Goal: Task Accomplishment & Management: Complete application form

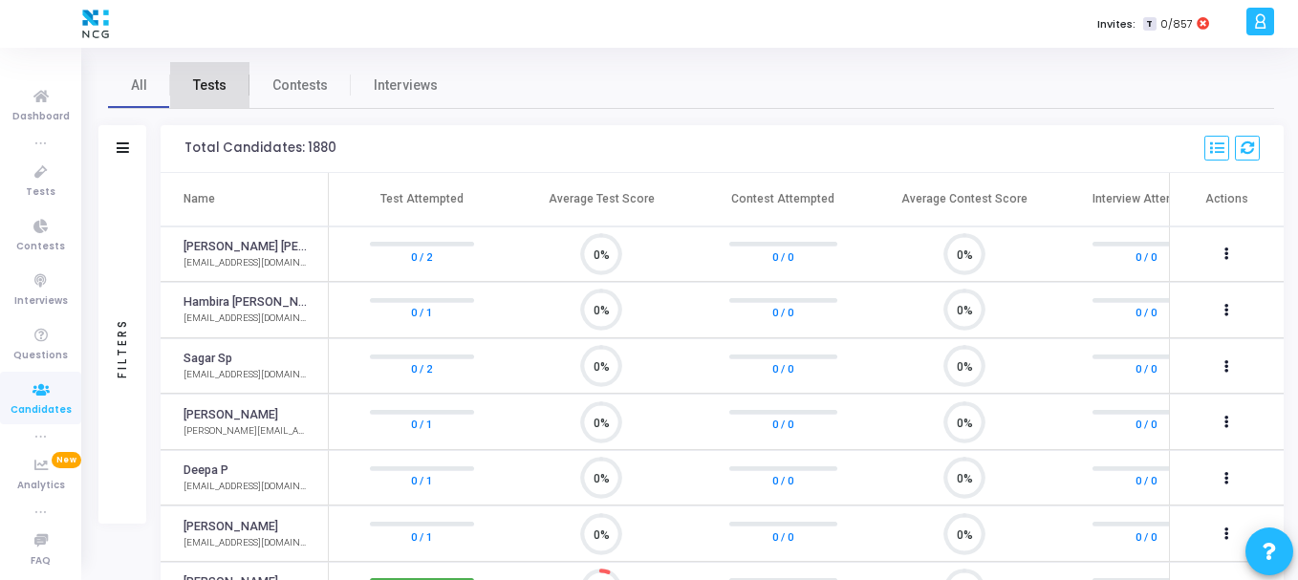
click at [222, 77] on span "Tests" at bounding box center [209, 86] width 33 height 20
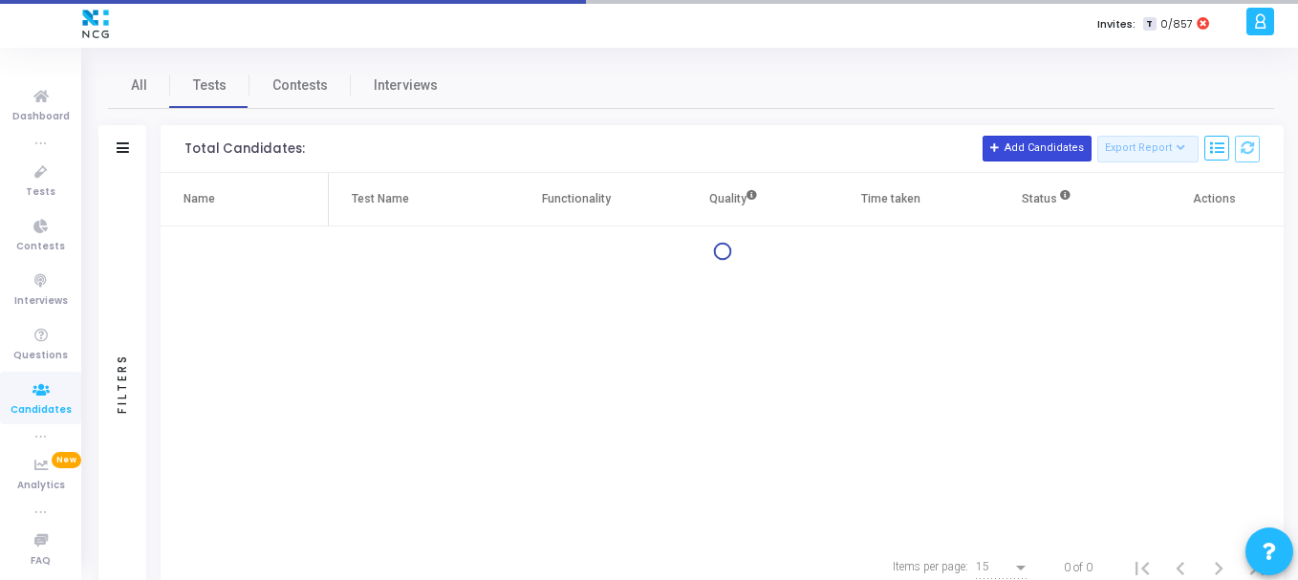
click at [1044, 138] on button "Add Candidates" at bounding box center [1037, 148] width 109 height 25
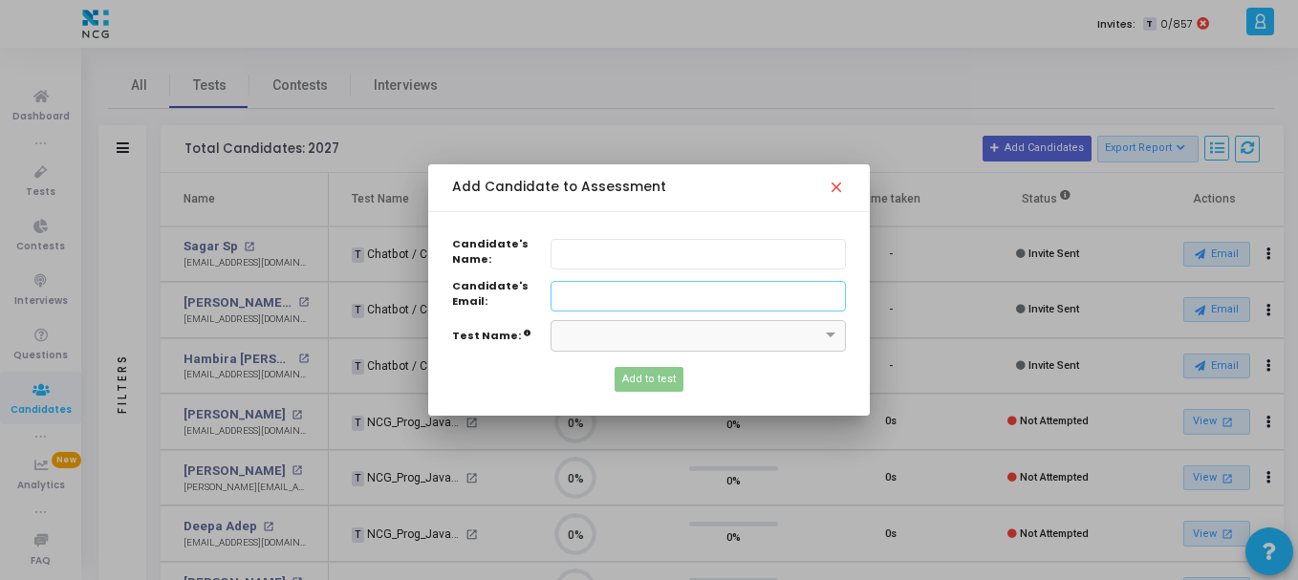
click at [589, 292] on input "Candidate's Name:" at bounding box center [698, 297] width 295 height 32
paste input "[EMAIL_ADDRESS][DOMAIN_NAME]"
type input "[EMAIL_ADDRESS][DOMAIN_NAME]"
click at [581, 245] on input "text" at bounding box center [698, 255] width 295 height 32
paste input "[PERSON_NAME]"
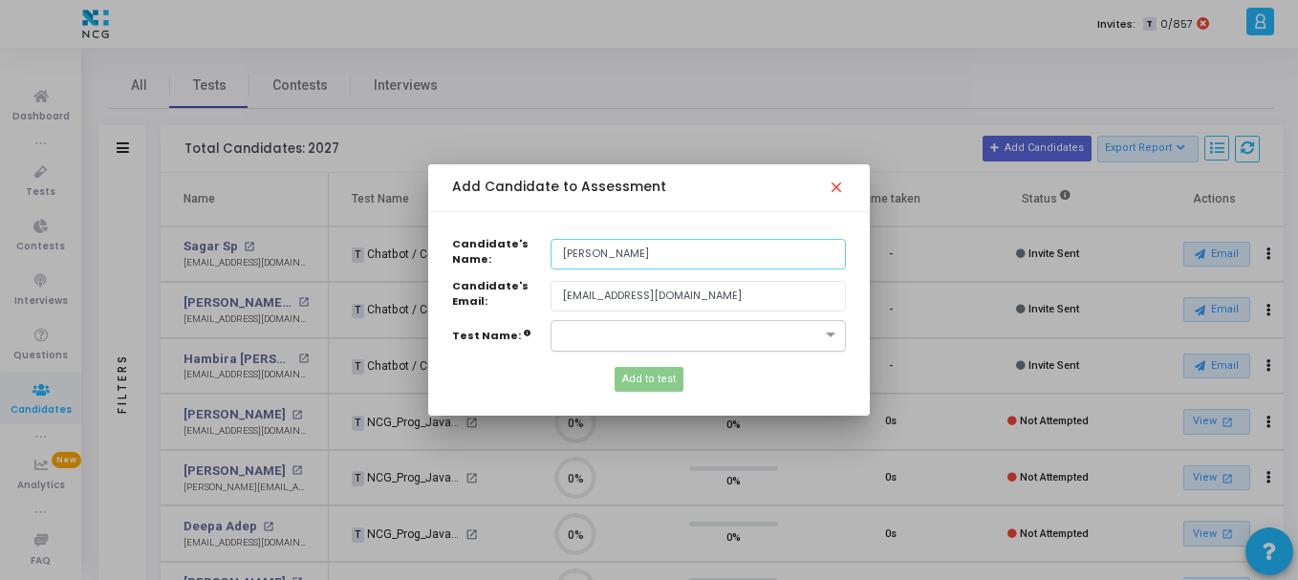
type input "[PERSON_NAME]"
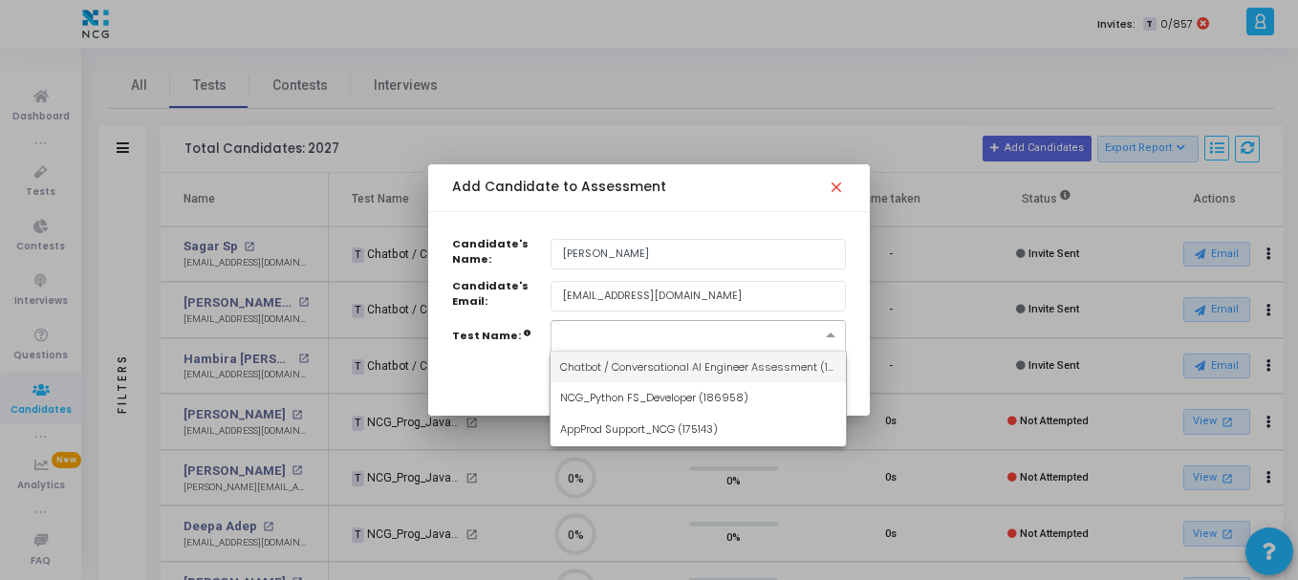
click at [591, 346] on div "×" at bounding box center [698, 336] width 295 height 32
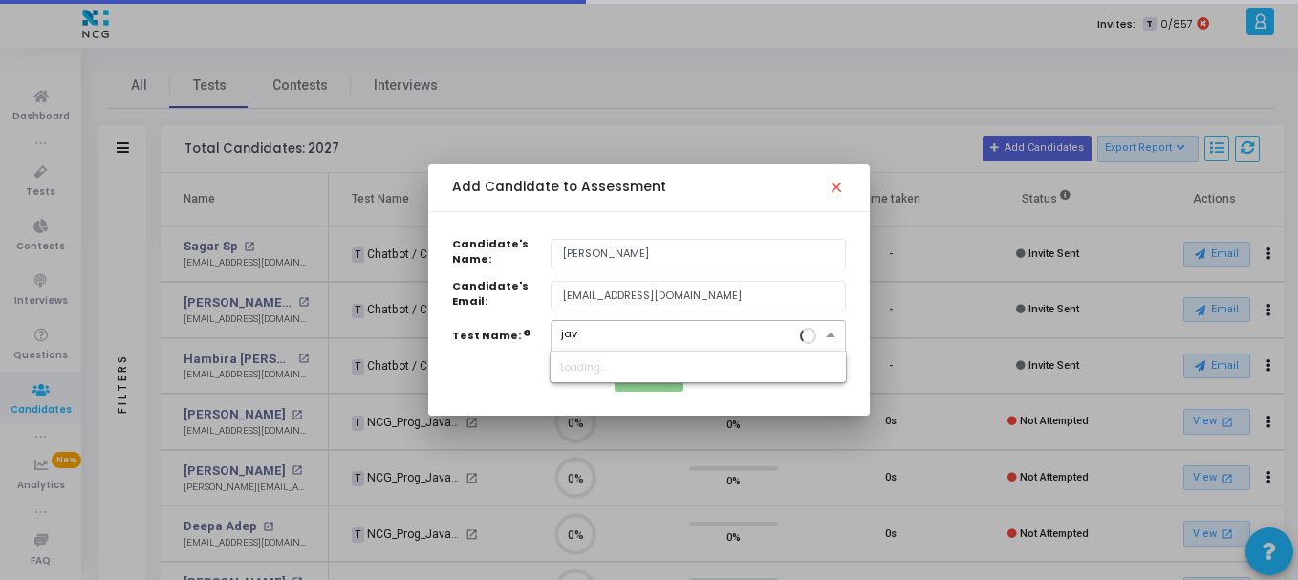
type input "java"
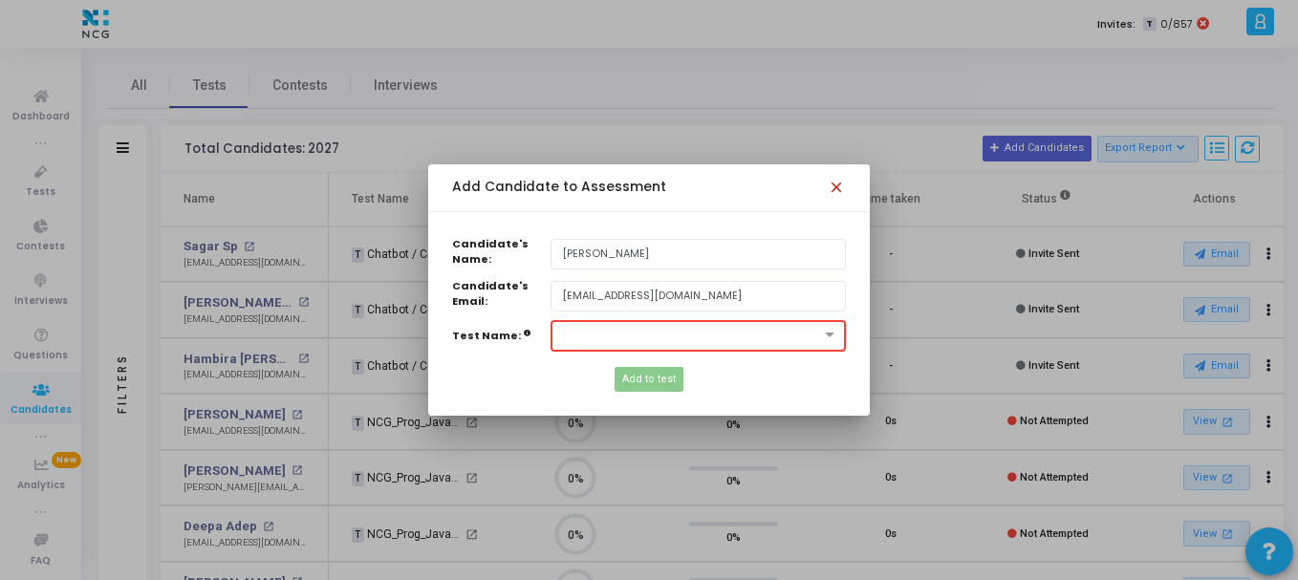
click at [837, 185] on mat-icon "close" at bounding box center [839, 190] width 23 height 23
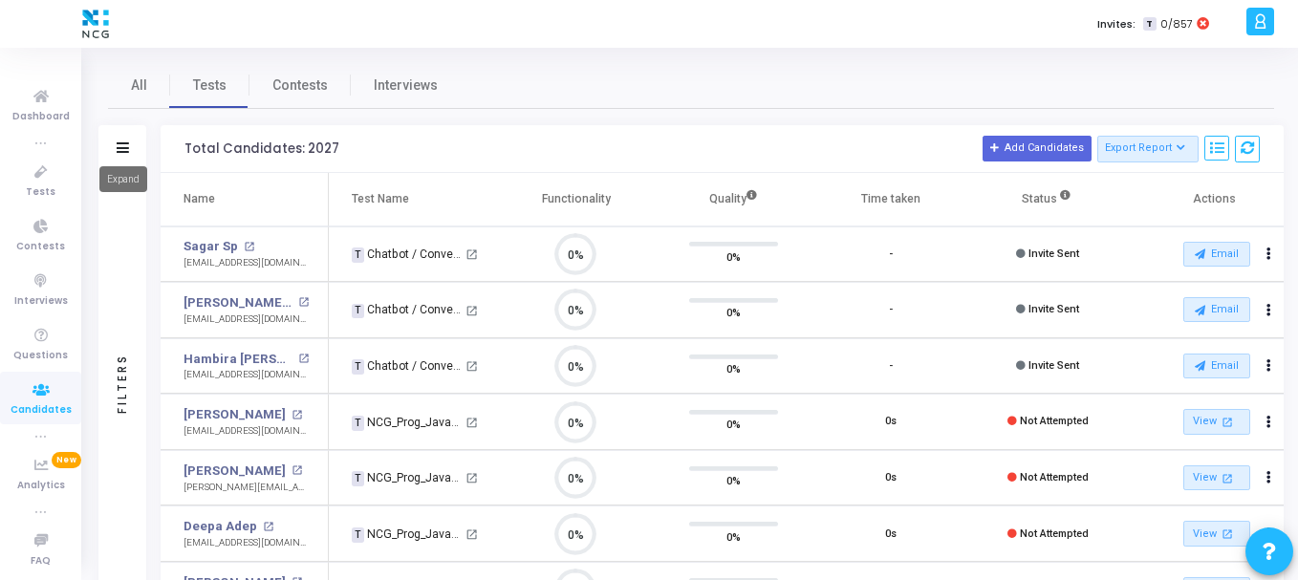
click at [119, 147] on icon at bounding box center [123, 147] width 12 height 11
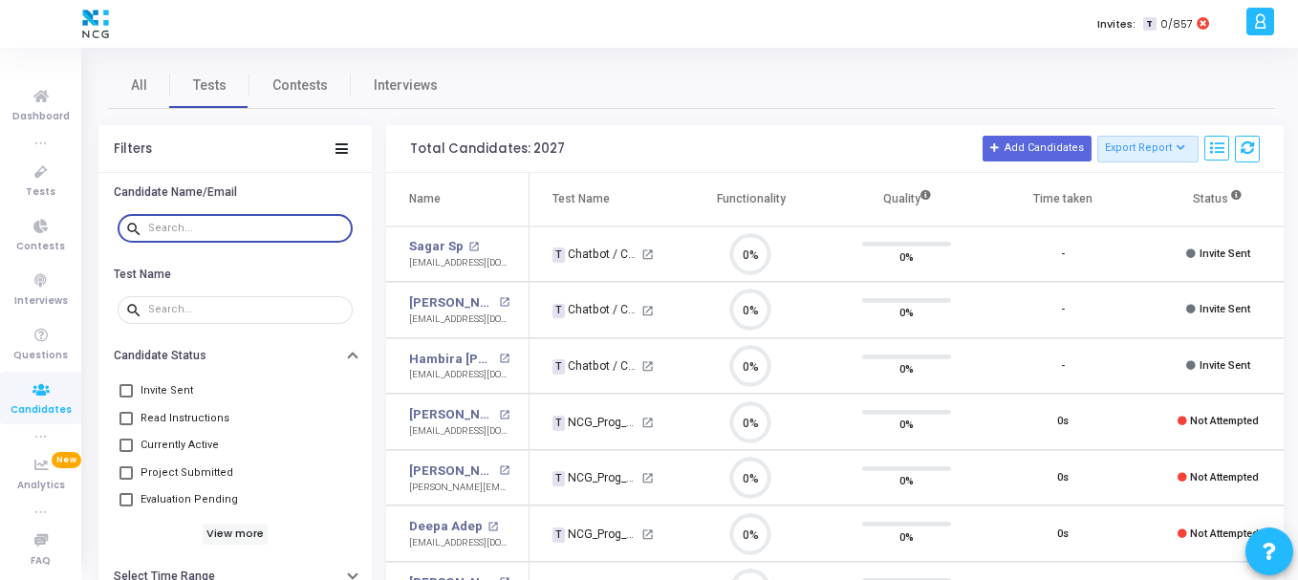
click at [237, 225] on input "text" at bounding box center [246, 228] width 197 height 11
paste input "[PERSON_NAME]"
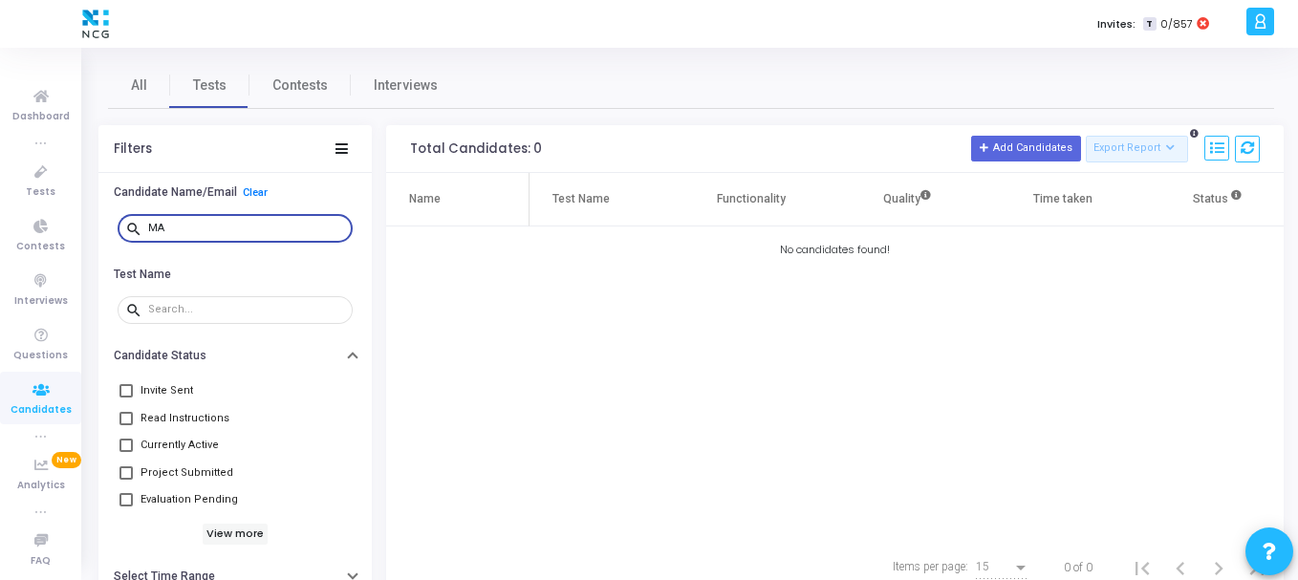
type input "M"
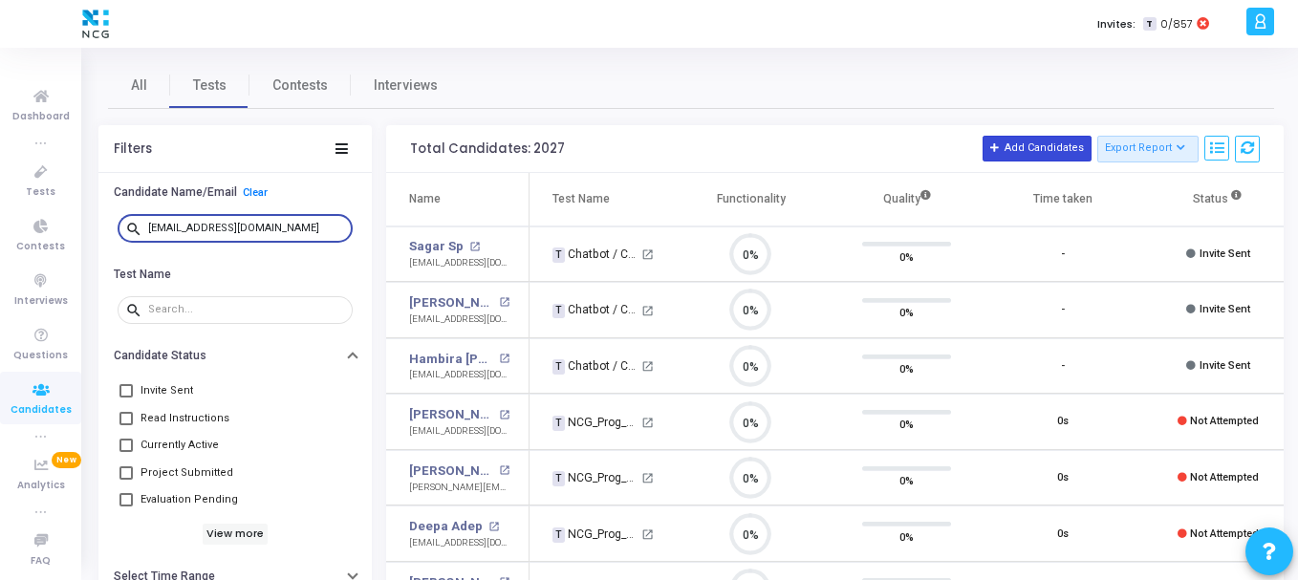
type input "[EMAIL_ADDRESS][DOMAIN_NAME]"
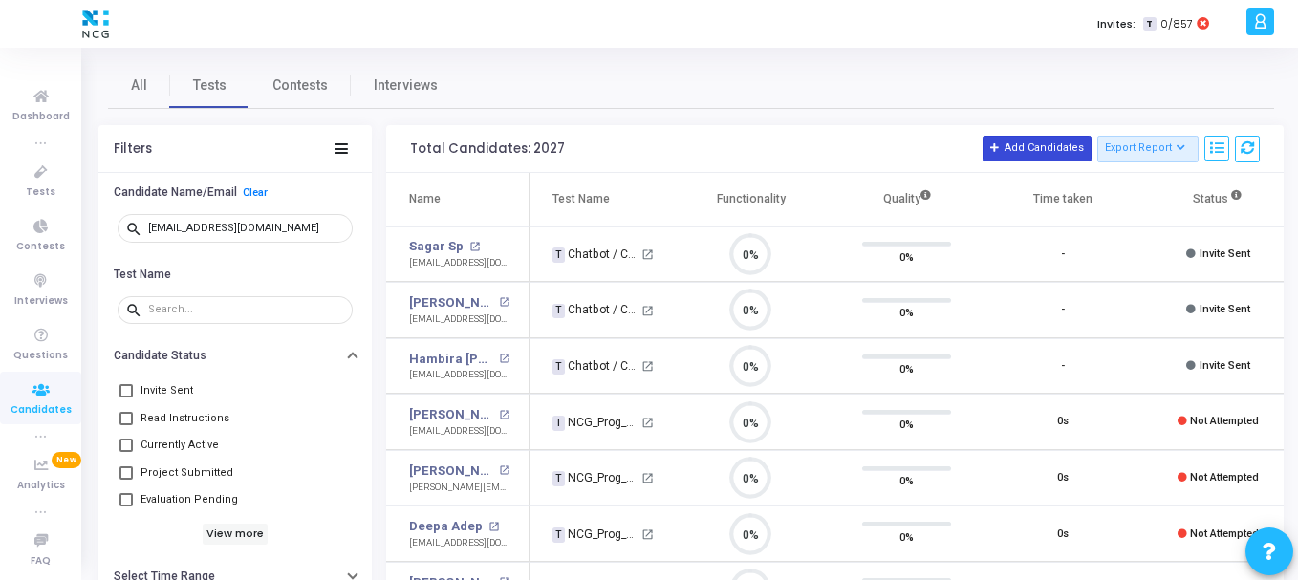
click at [1021, 155] on button "Add Candidates" at bounding box center [1037, 148] width 109 height 25
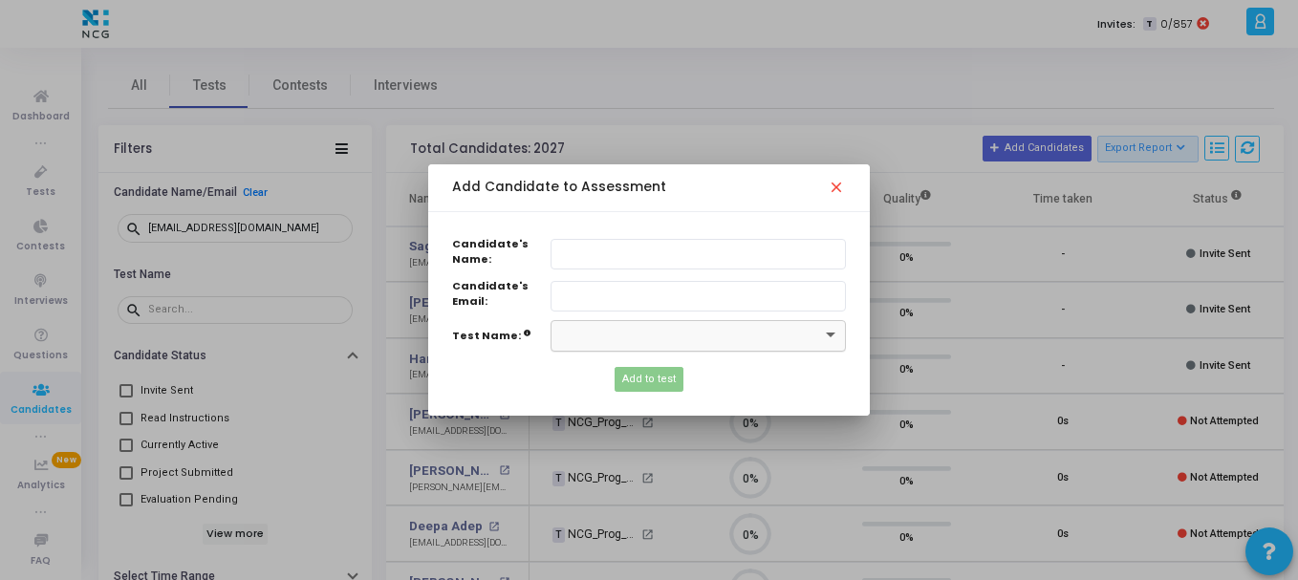
click at [828, 330] on span at bounding box center [833, 336] width 24 height 16
click at [603, 305] on input "Candidate's Name:" at bounding box center [698, 297] width 295 height 32
paste input "[EMAIL_ADDRESS][DOMAIN_NAME]"
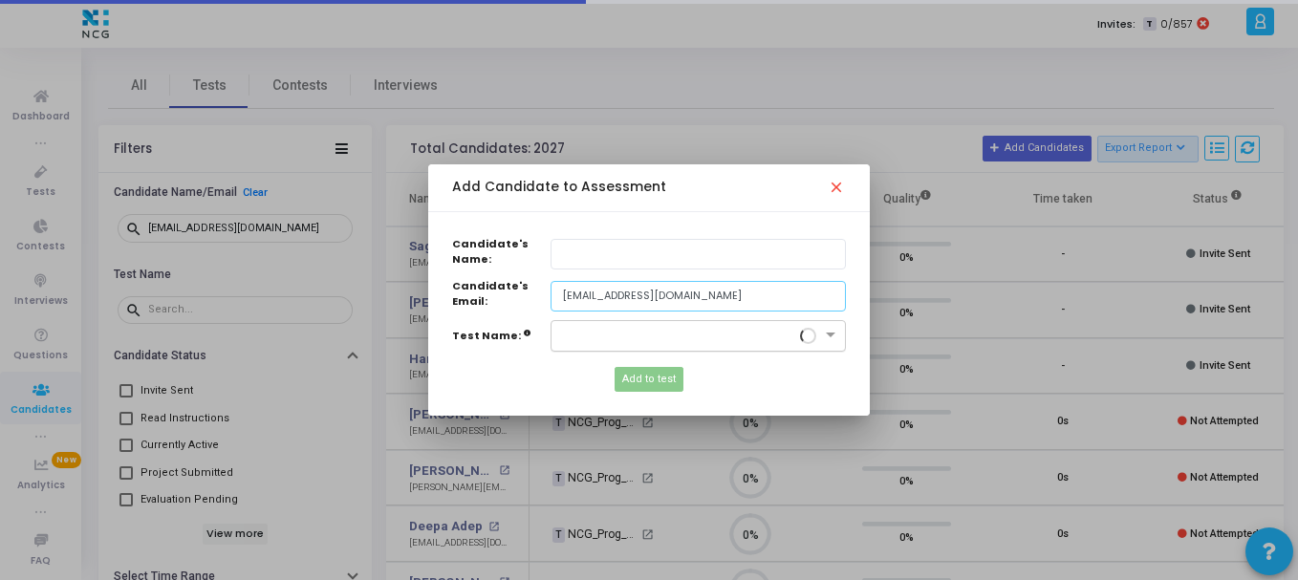
type input "[EMAIL_ADDRESS][DOMAIN_NAME]"
click at [602, 335] on input "text" at bounding box center [679, 334] width 236 height 16
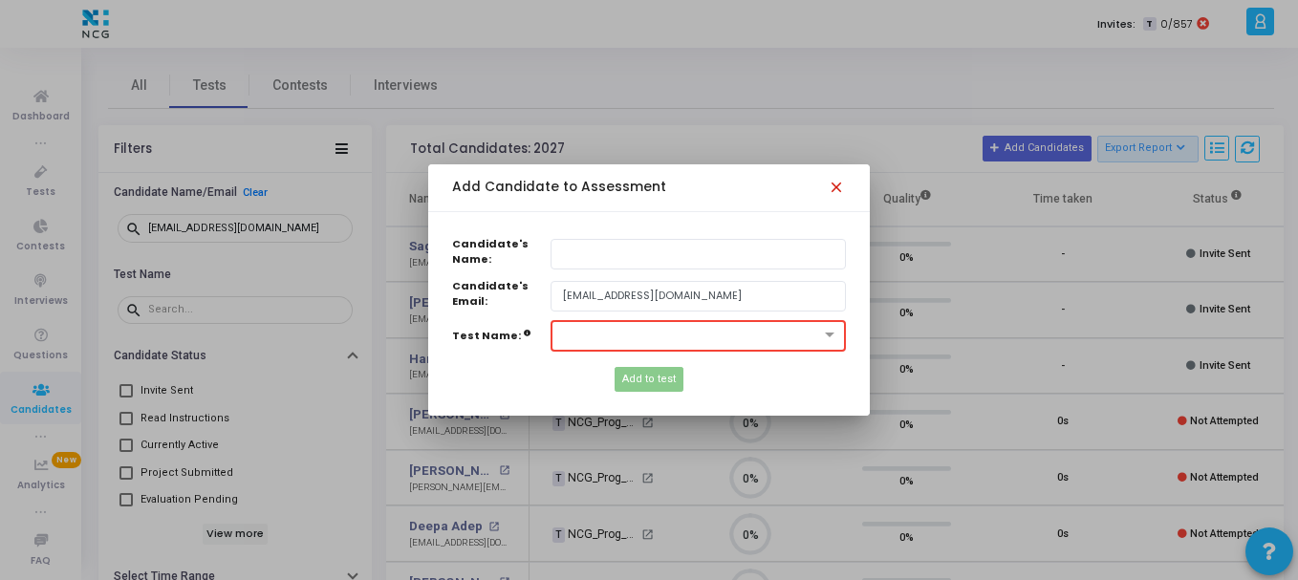
click at [830, 194] on mat-icon "close" at bounding box center [839, 190] width 23 height 23
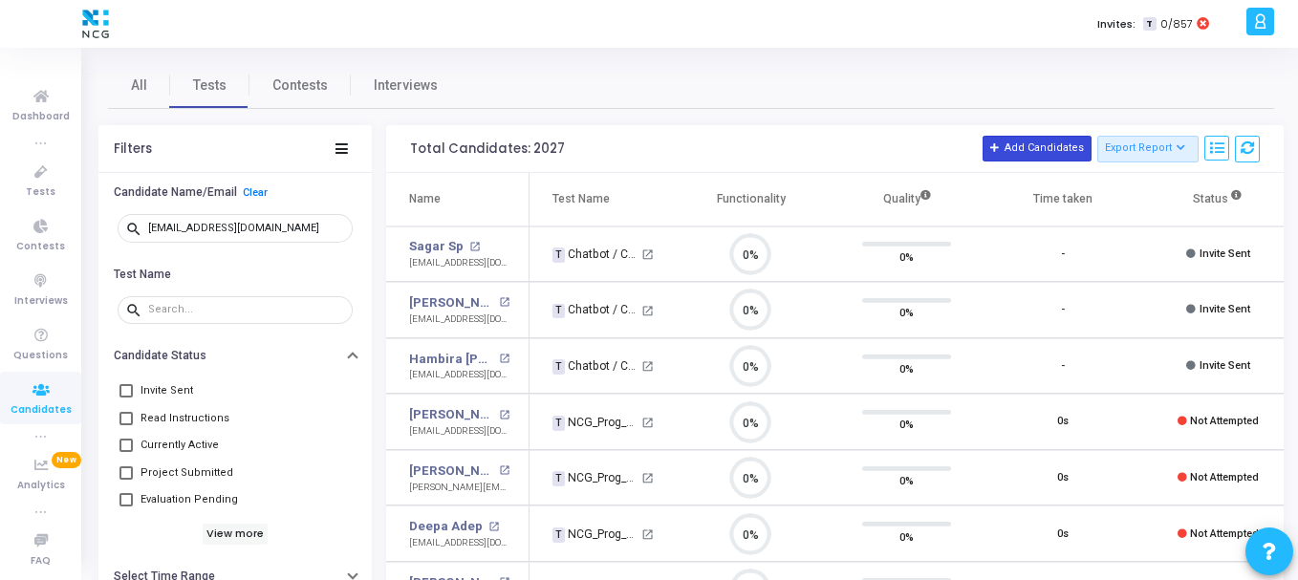
click at [1060, 137] on button "Add Candidates" at bounding box center [1037, 148] width 109 height 25
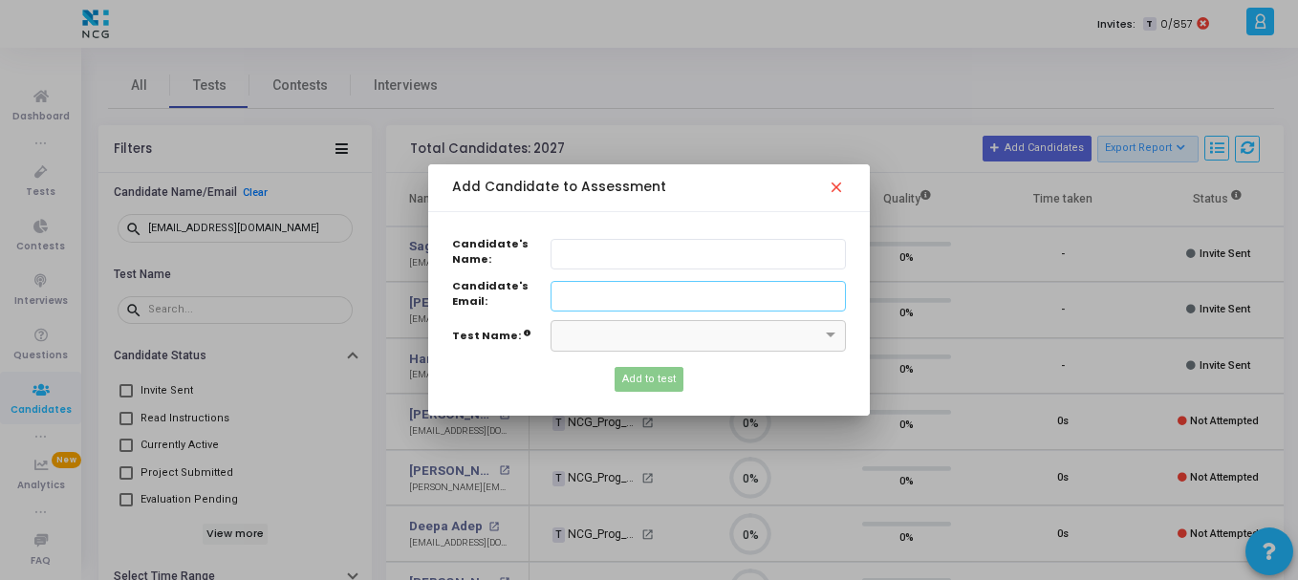
click at [617, 299] on input "Candidate's Name:" at bounding box center [698, 297] width 295 height 32
paste input "Corriander feenel seed water"
type input "Corriander feenel seed water"
drag, startPoint x: 560, startPoint y: 282, endPoint x: 366, endPoint y: 291, distance: 194.2
click at [366, 291] on div "Add Candidate to Assessment close Candidate's Name: Please enter candidate's na…" at bounding box center [649, 290] width 1298 height 580
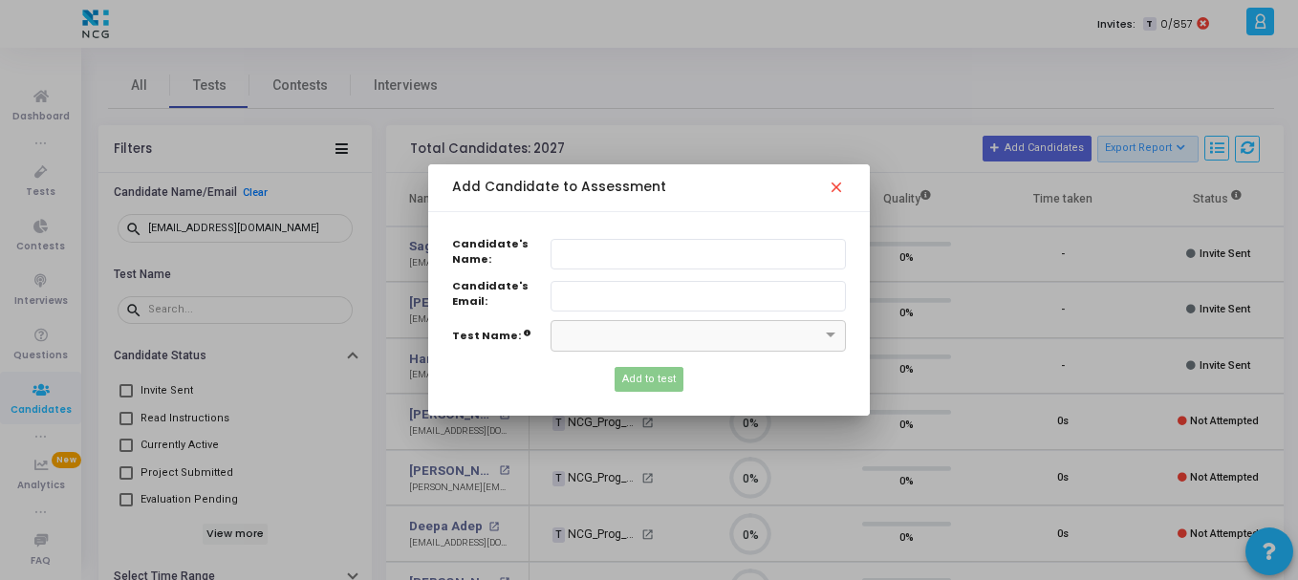
drag, startPoint x: 309, startPoint y: 224, endPoint x: 174, endPoint y: 207, distance: 135.8
click at [174, 207] on div at bounding box center [649, 290] width 1298 height 580
click at [841, 187] on mat-icon "close" at bounding box center [839, 190] width 23 height 23
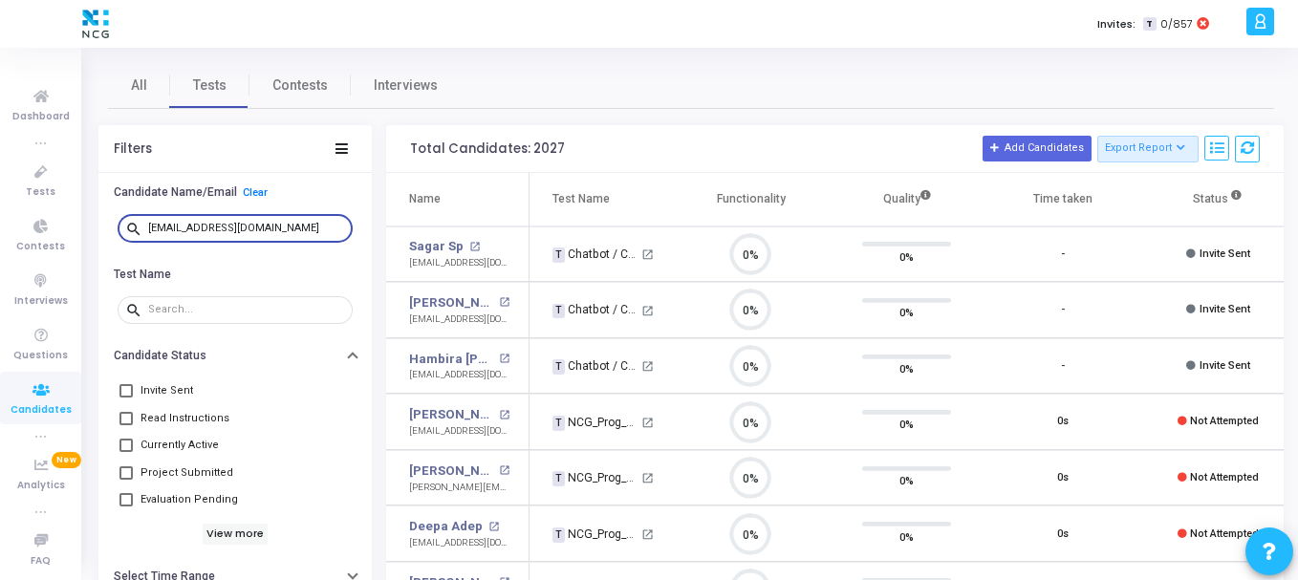
drag, startPoint x: 309, startPoint y: 231, endPoint x: 97, endPoint y: 225, distance: 211.3
click at [97, 225] on div "All Tests Contests Interviews Filters Candidate Name/Email Clear search [EMAIL_…" at bounding box center [691, 590] width 1214 height 1057
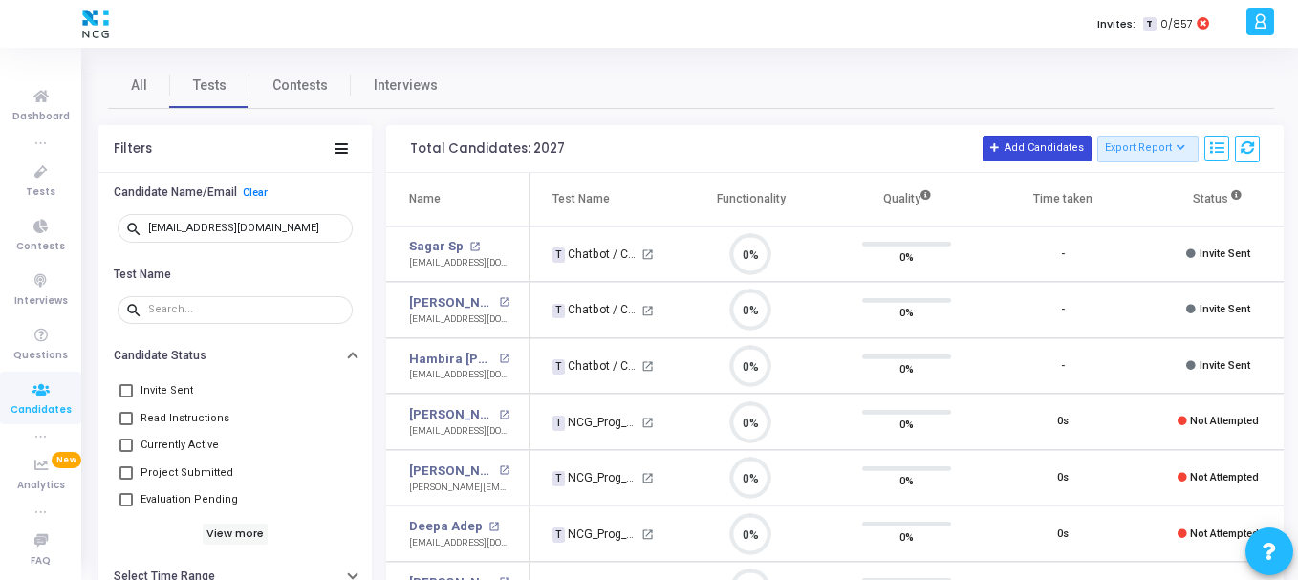
click at [1058, 161] on button "Add Candidates" at bounding box center [1037, 148] width 109 height 25
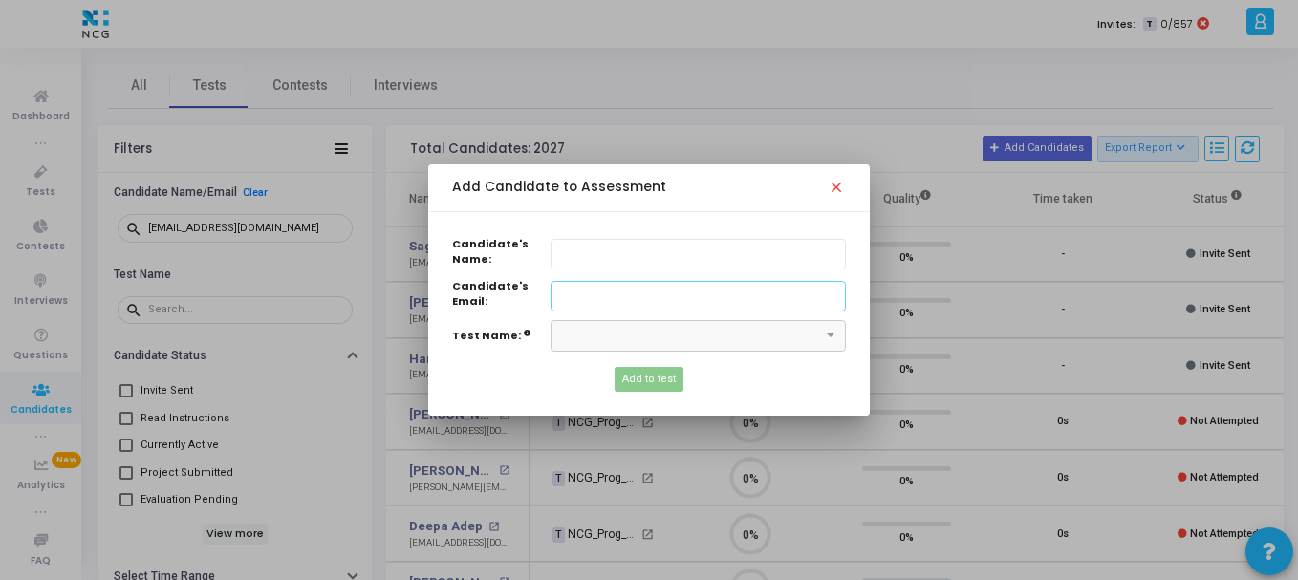
click at [604, 301] on input "Candidate's Name:" at bounding box center [698, 297] width 295 height 32
paste input "[EMAIL_ADDRESS][DOMAIN_NAME]"
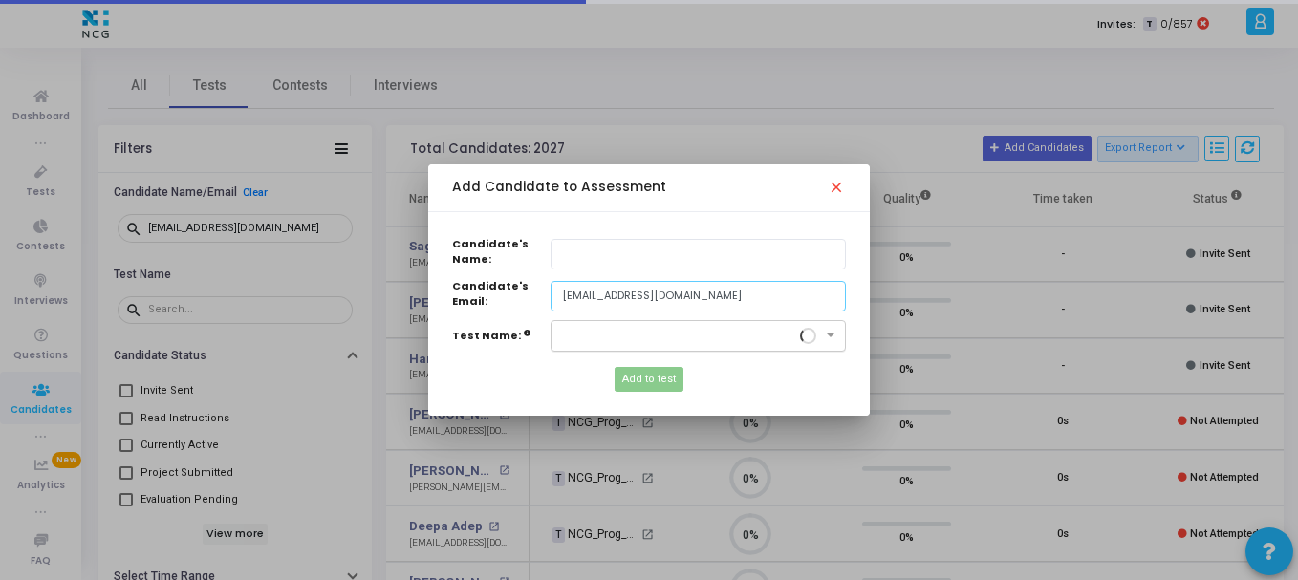
type input "[EMAIL_ADDRESS][DOMAIN_NAME]"
click at [617, 332] on input "text" at bounding box center [679, 334] width 236 height 16
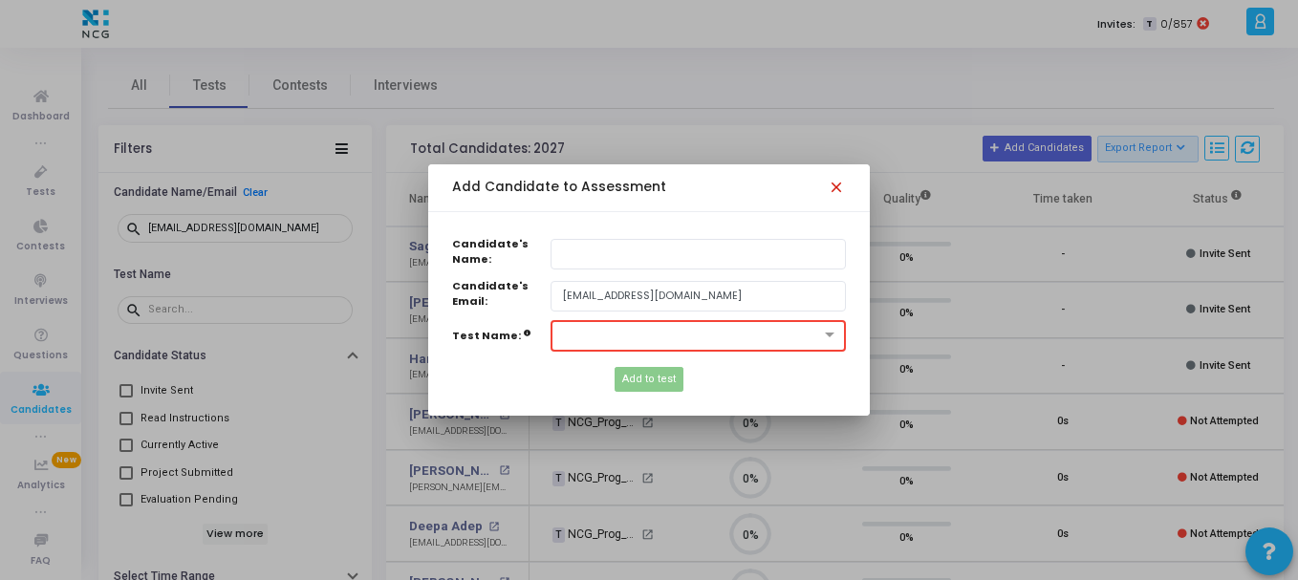
click at [834, 194] on mat-icon "close" at bounding box center [839, 190] width 23 height 23
